Goal: Use online tool/utility: Utilize a website feature to perform a specific function

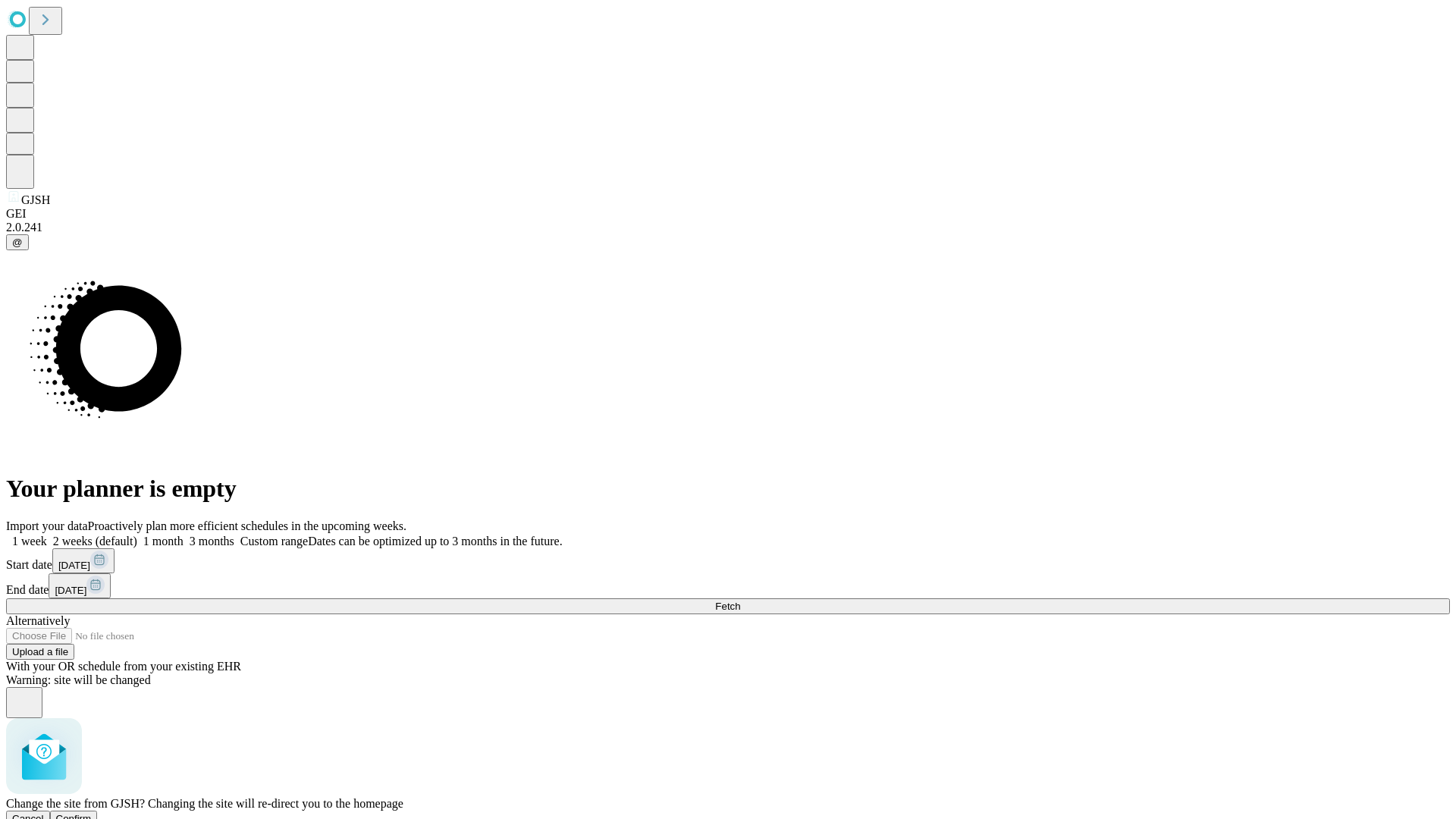
click at [91, 813] on span "Confirm" at bounding box center [74, 819] width 36 height 12
click at [137, 534] on label "2 weeks (default)" at bounding box center [91, 540] width 90 height 13
click at [740, 600] on span "Fetch" at bounding box center [728, 606] width 25 height 12
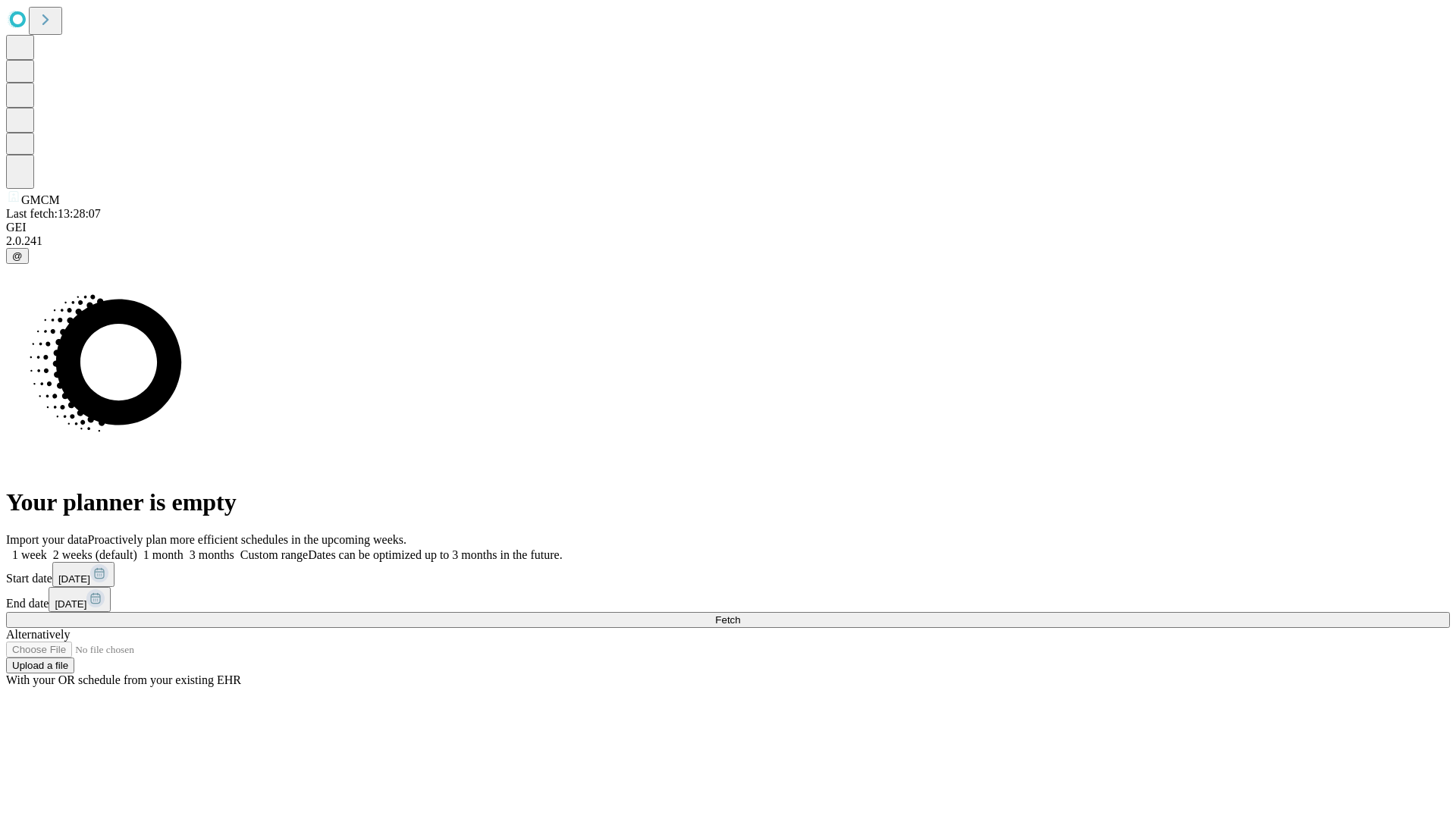
click at [137, 549] on label "2 weeks (default)" at bounding box center [91, 555] width 90 height 13
click at [740, 614] on span "Fetch" at bounding box center [728, 620] width 25 height 12
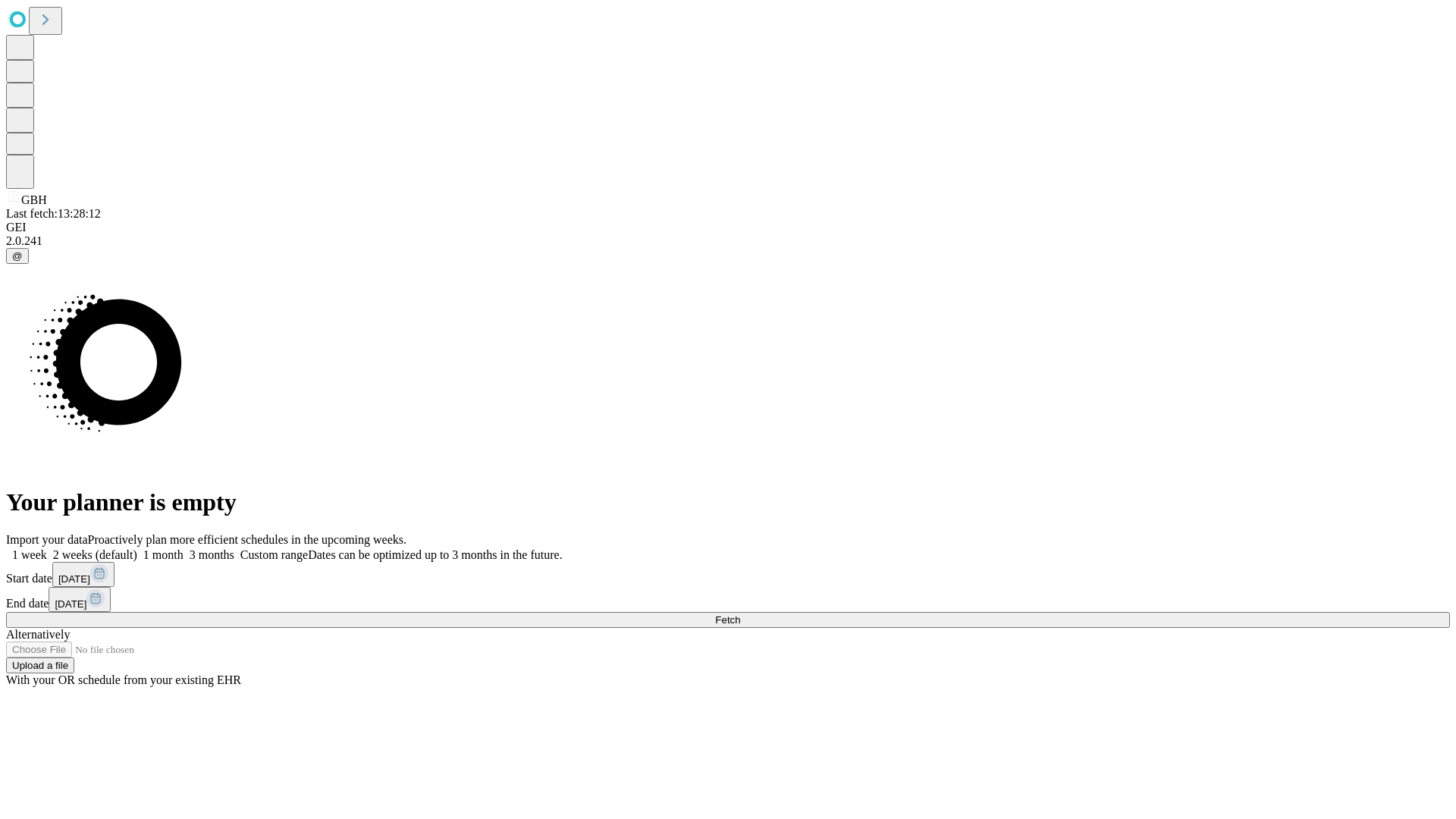
click at [137, 549] on label "2 weeks (default)" at bounding box center [91, 555] width 90 height 13
click at [740, 614] on span "Fetch" at bounding box center [728, 620] width 25 height 12
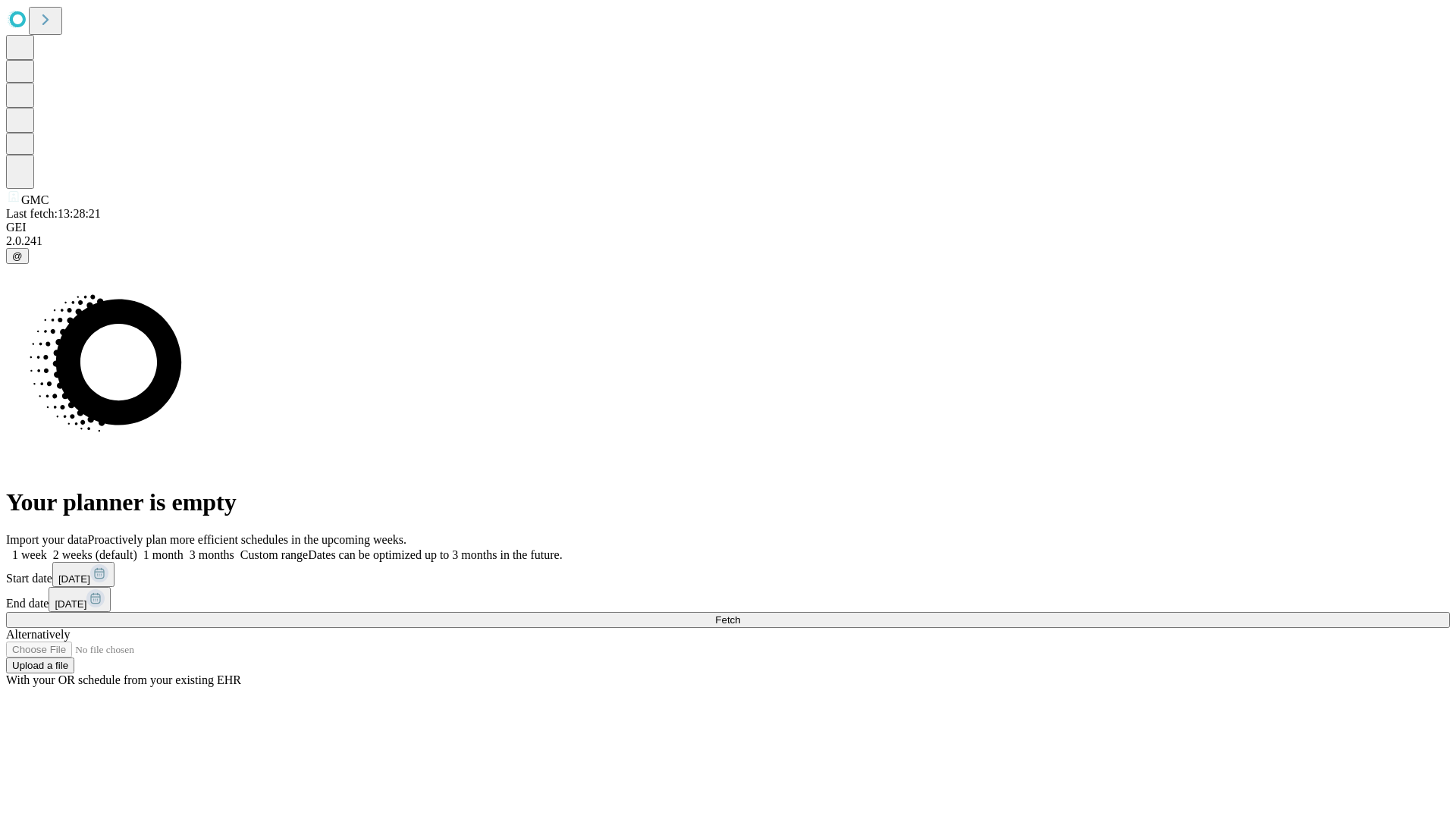
click at [137, 549] on label "2 weeks (default)" at bounding box center [91, 555] width 90 height 13
click at [740, 614] on span "Fetch" at bounding box center [728, 620] width 25 height 12
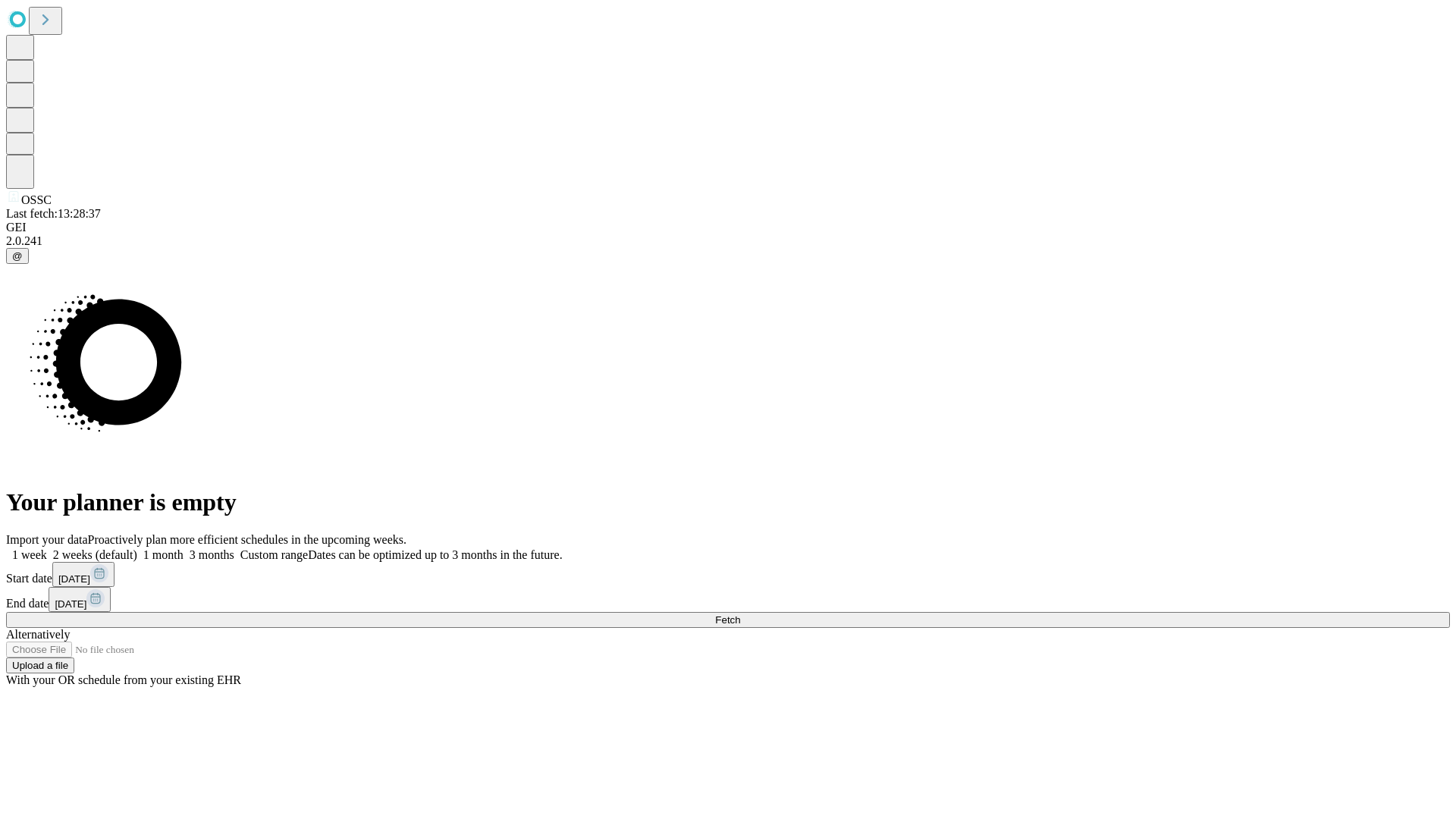
click at [137, 549] on label "2 weeks (default)" at bounding box center [91, 555] width 90 height 13
click at [740, 614] on span "Fetch" at bounding box center [728, 620] width 25 height 12
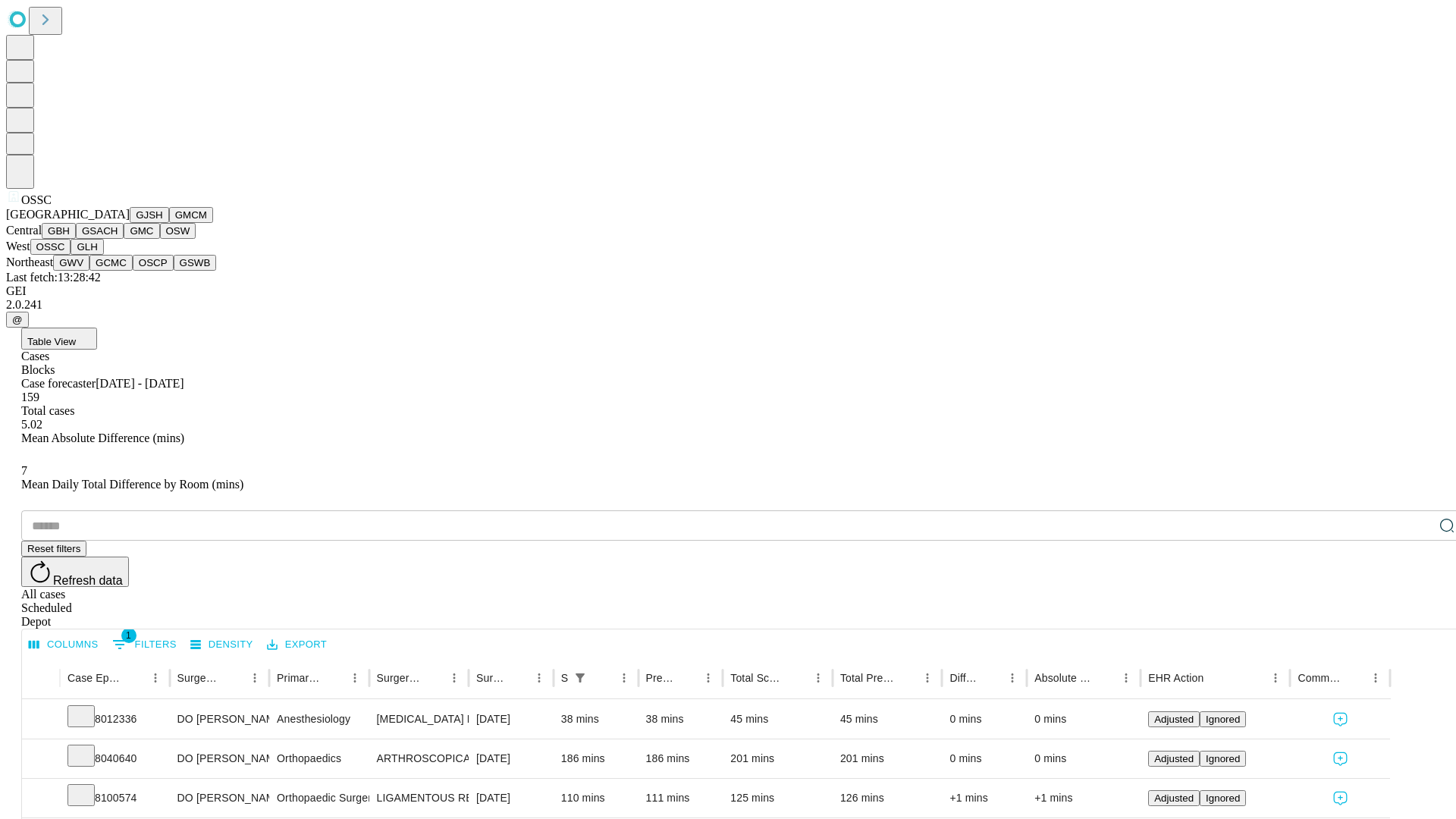
click at [103, 255] on button "GLH" at bounding box center [87, 247] width 33 height 16
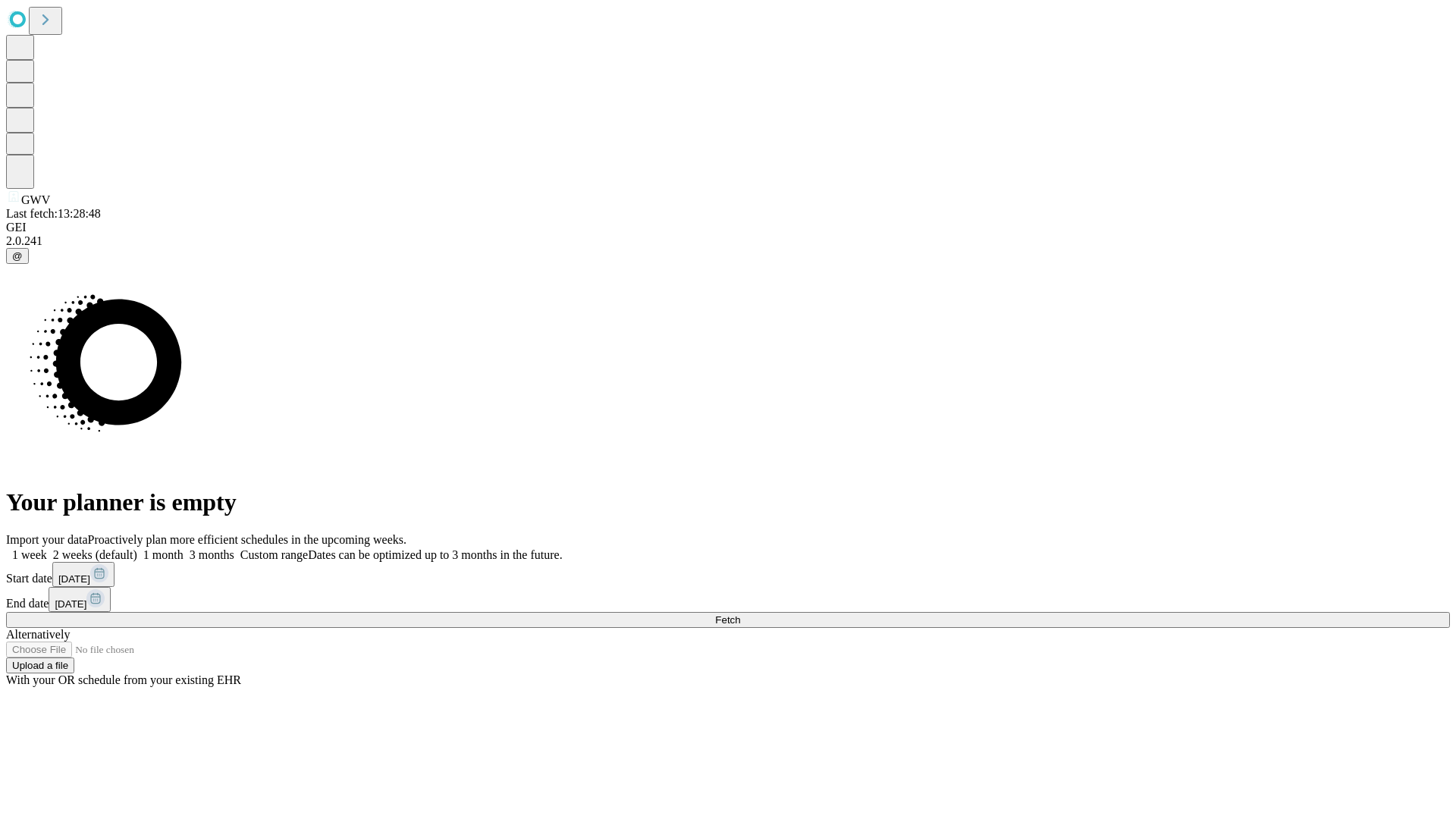
click at [740, 614] on span "Fetch" at bounding box center [728, 620] width 25 height 12
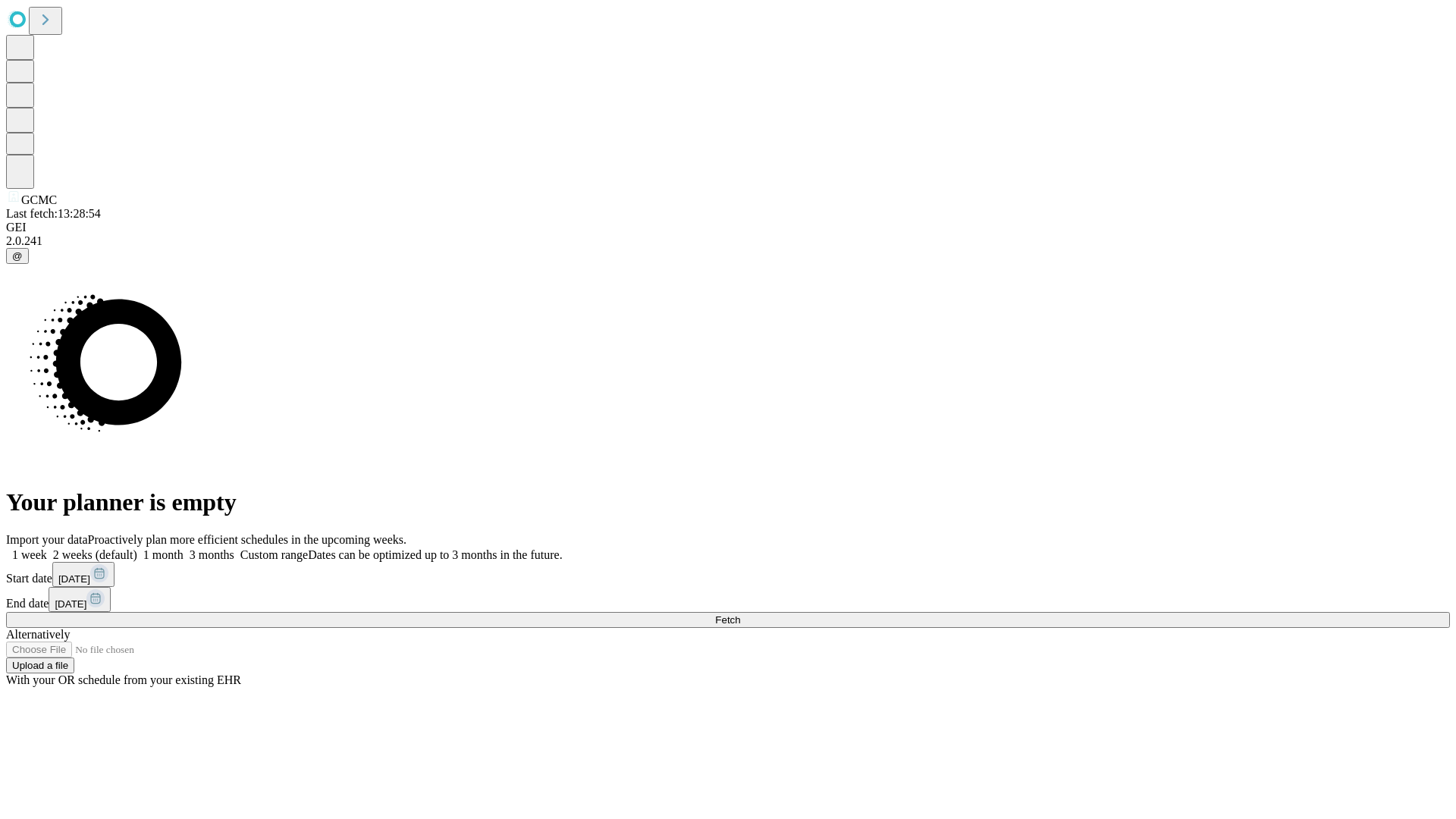
click at [137, 549] on label "2 weeks (default)" at bounding box center [91, 555] width 90 height 13
click at [740, 614] on span "Fetch" at bounding box center [728, 620] width 25 height 12
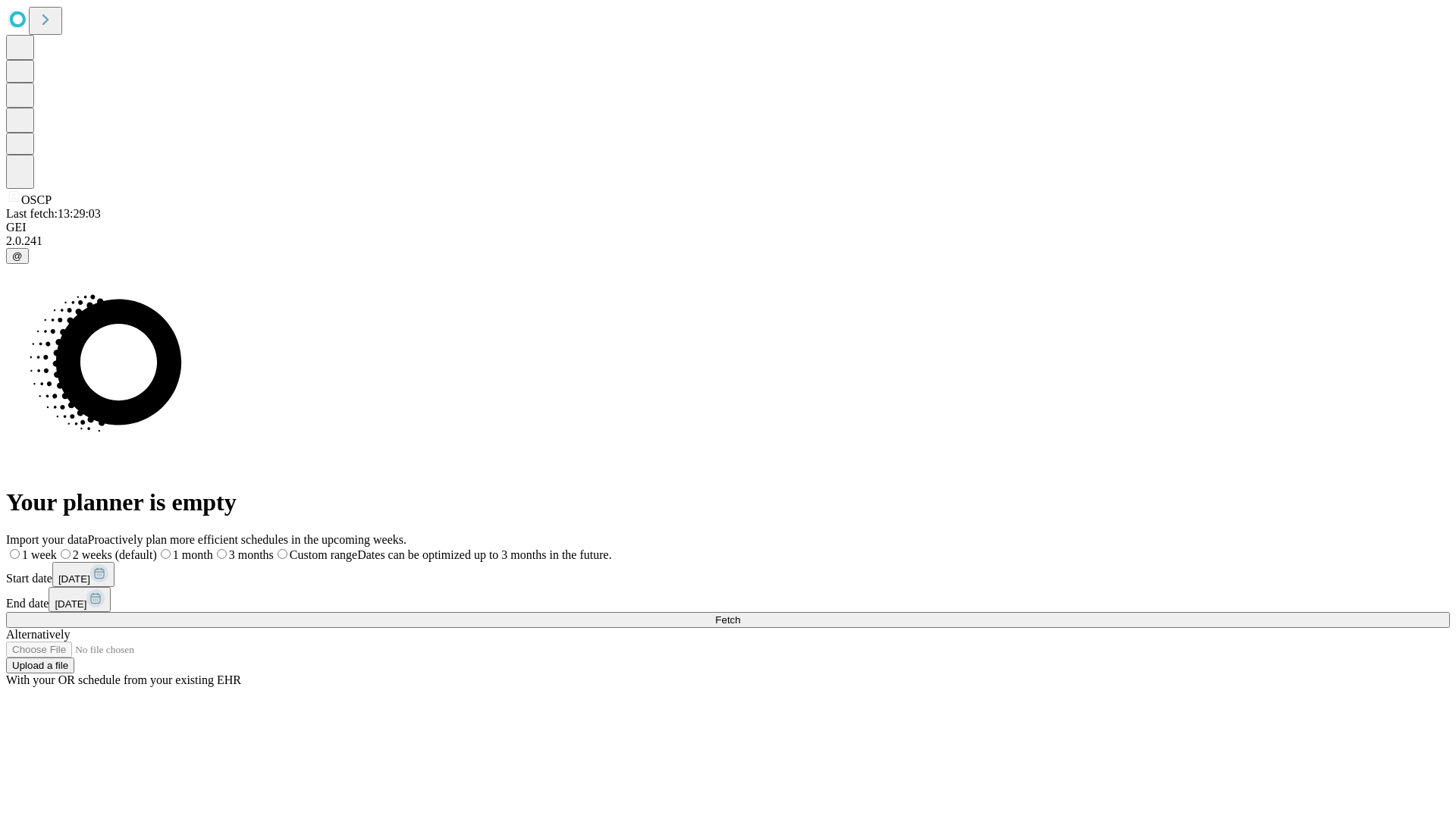
click at [157, 549] on label "2 weeks (default)" at bounding box center [107, 555] width 100 height 13
click at [740, 614] on span "Fetch" at bounding box center [728, 620] width 25 height 12
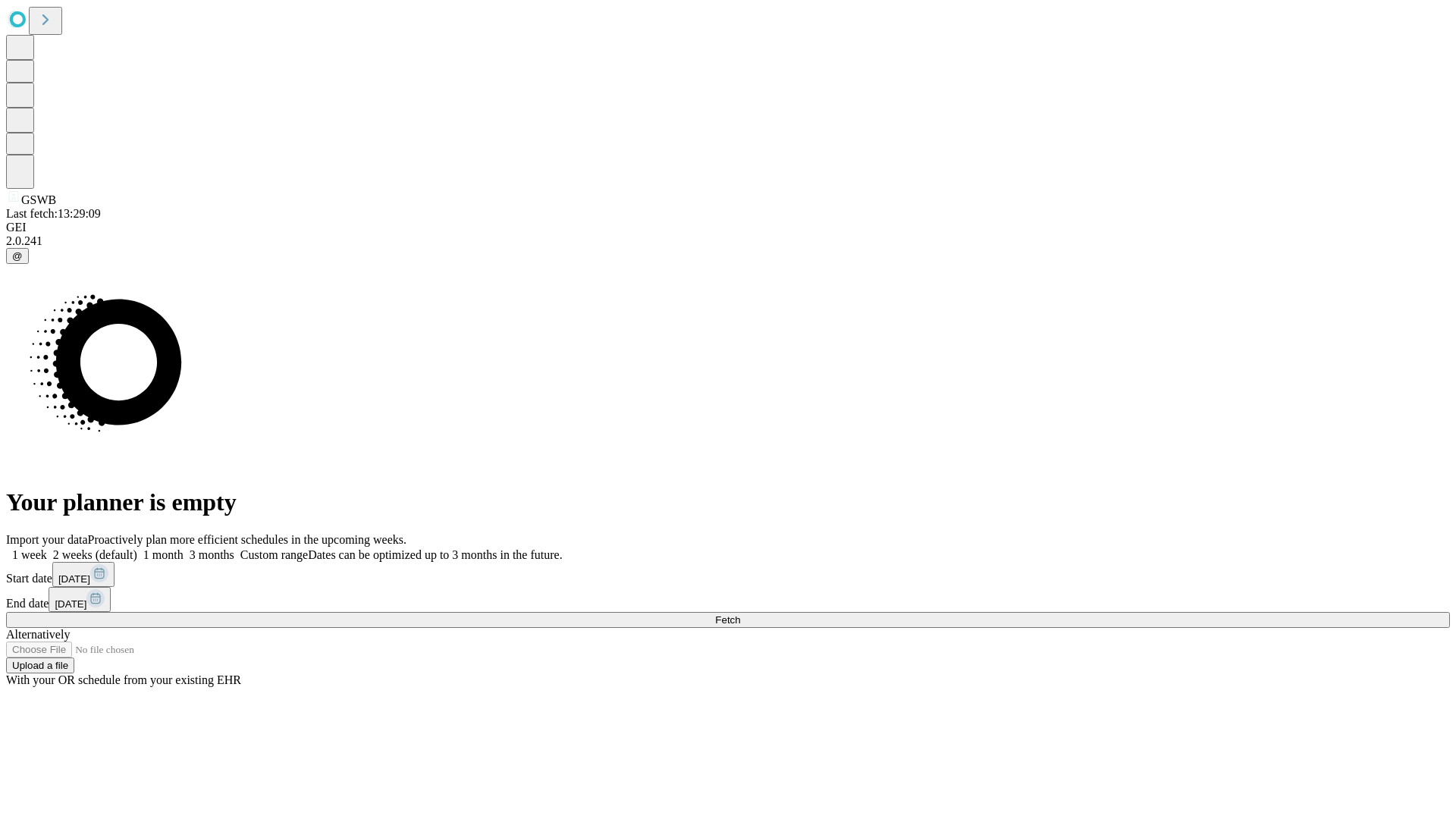
click at [740, 614] on span "Fetch" at bounding box center [728, 620] width 25 height 12
